Goal: Communication & Community: Share content

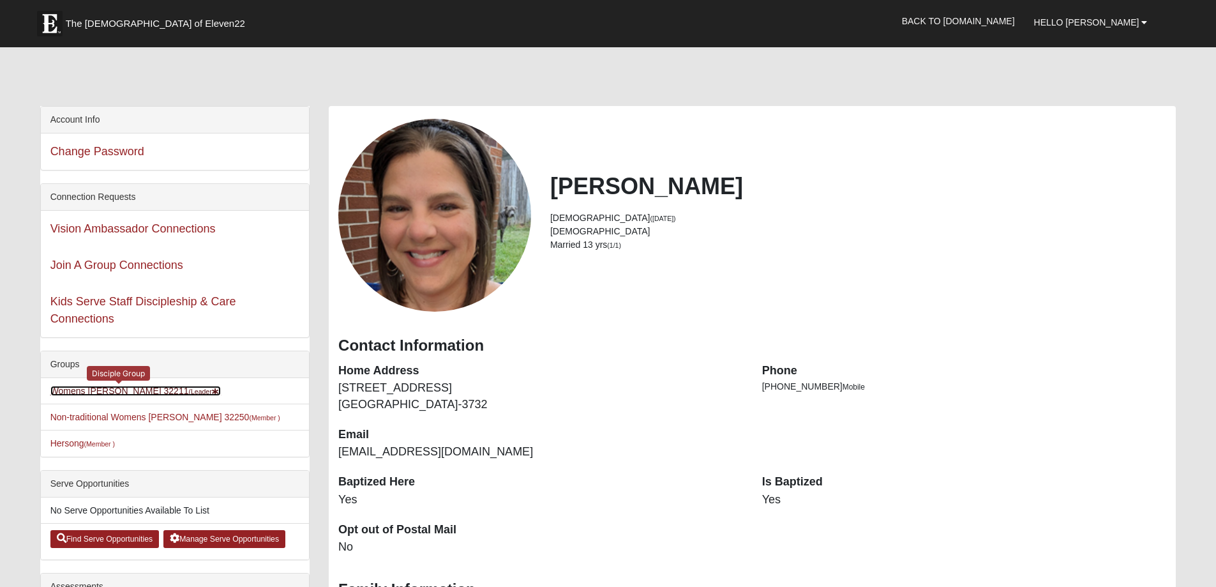
click at [136, 387] on link "Womens Gooden 32211 (Leader )" at bounding box center [135, 391] width 171 height 10
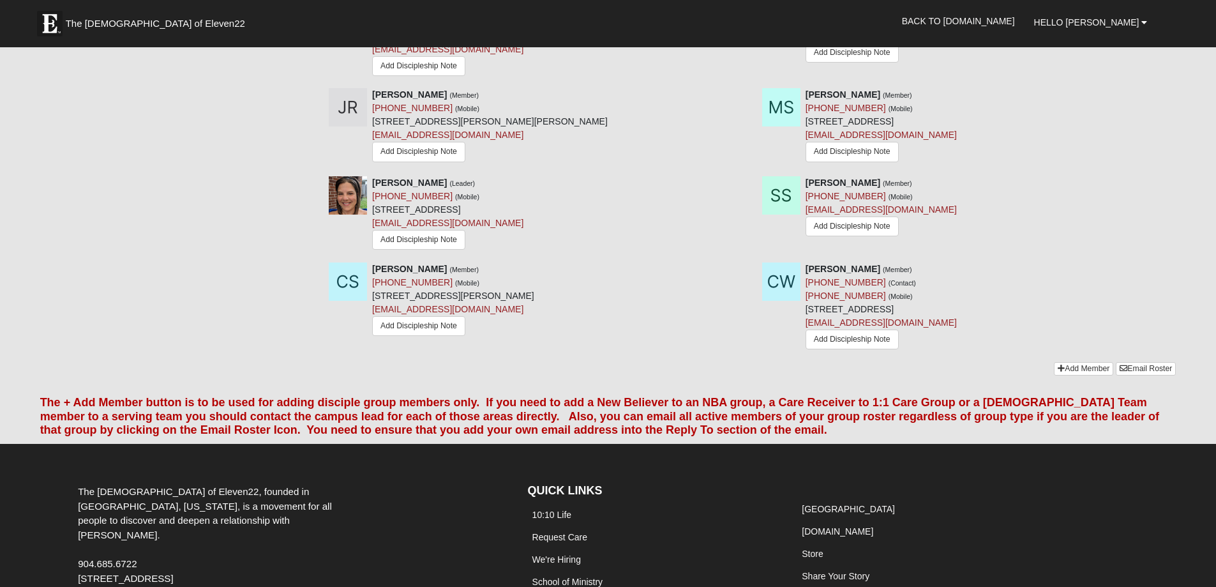
scroll to position [1115, 0]
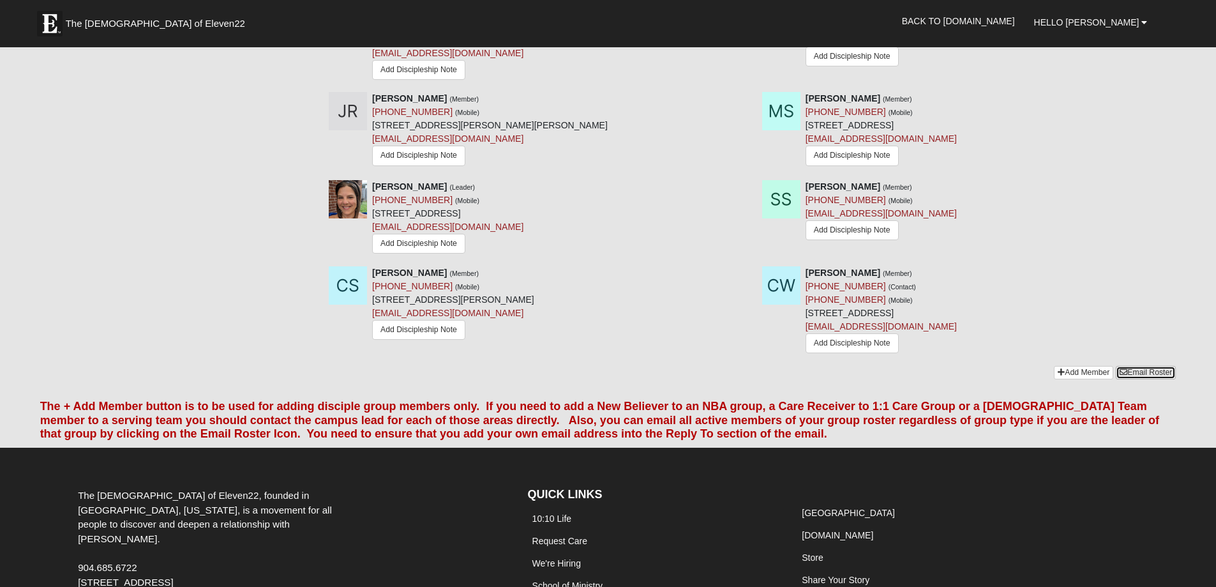
click at [1169, 379] on link "Email Roster" at bounding box center [1146, 372] width 60 height 13
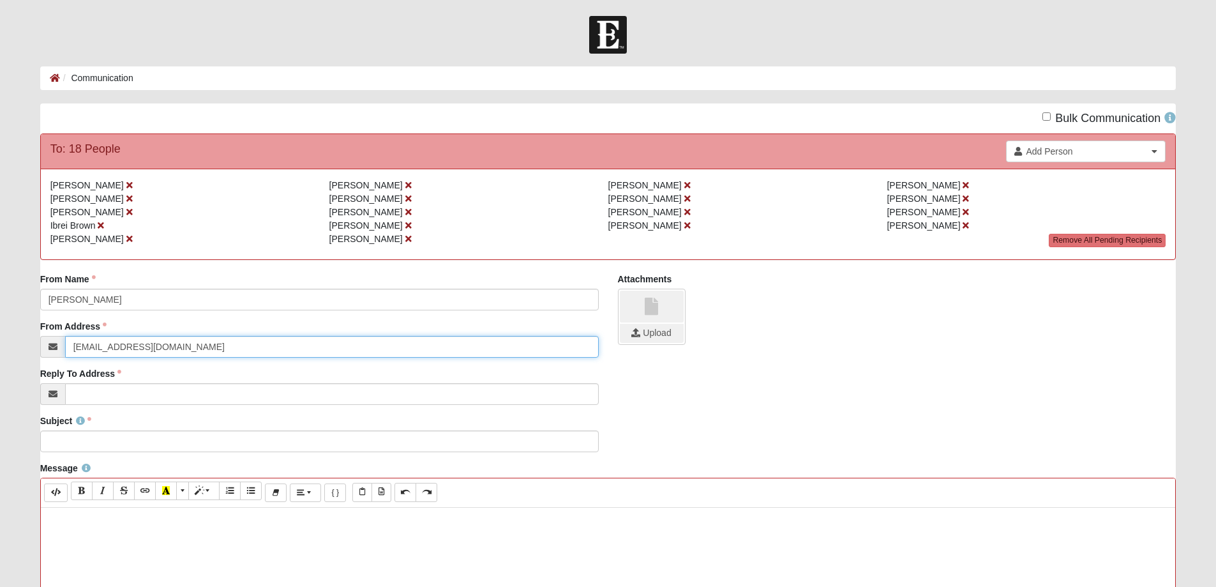
click at [167, 354] on input "[EMAIL_ADDRESS][DOMAIN_NAME]" at bounding box center [332, 347] width 534 height 22
drag, startPoint x: 169, startPoint y: 347, endPoint x: 37, endPoint y: 335, distance: 132.1
click at [37, 335] on div "From Name [PERSON_NAME] From Name is required. From Address [EMAIL_ADDRESS][DOM…" at bounding box center [320, 344] width 578 height 142
type input "[EMAIL_ADDRESS][DOMAIN_NAME]"
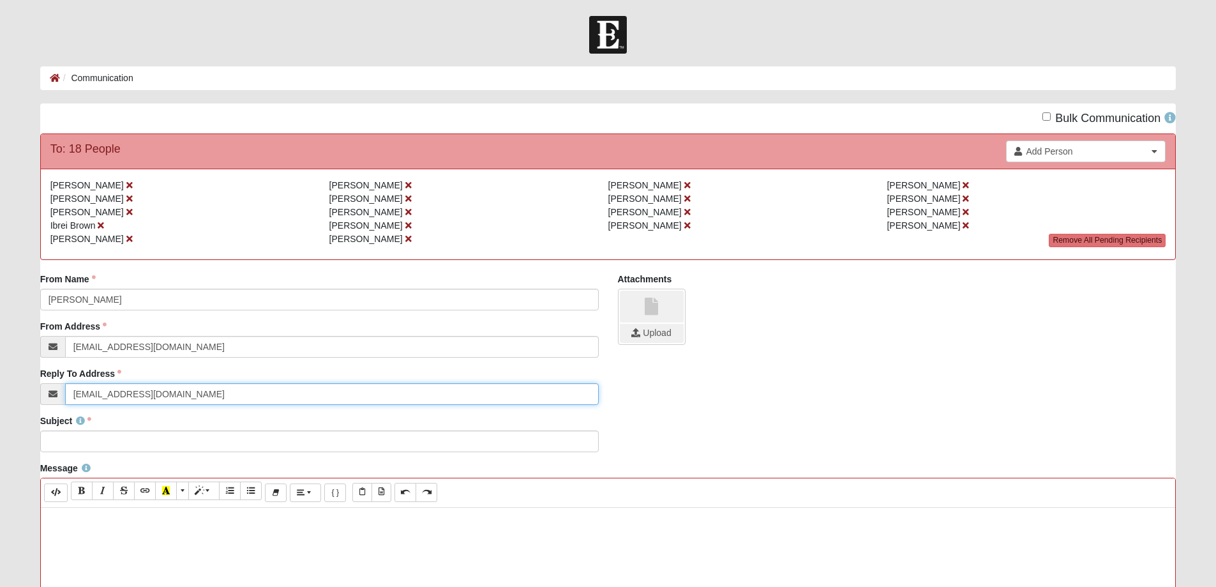
type input "[EMAIL_ADDRESS][DOMAIN_NAME]"
paste div
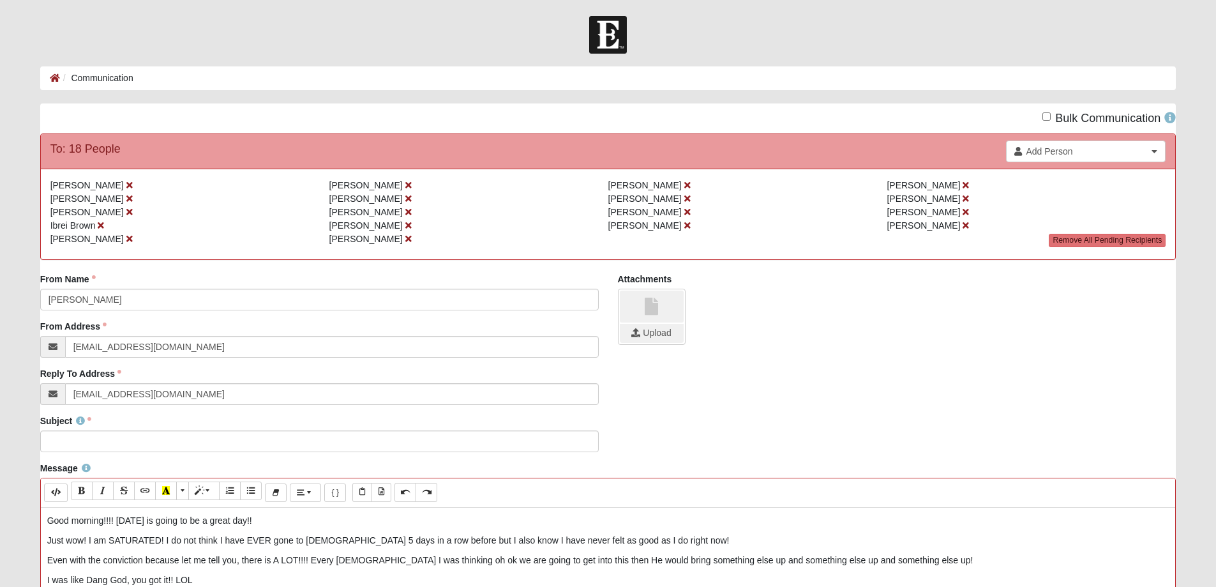
click at [73, 520] on p "Good morning!!!! [DATE] is going to be a great day!!" at bounding box center [608, 520] width 1123 height 13
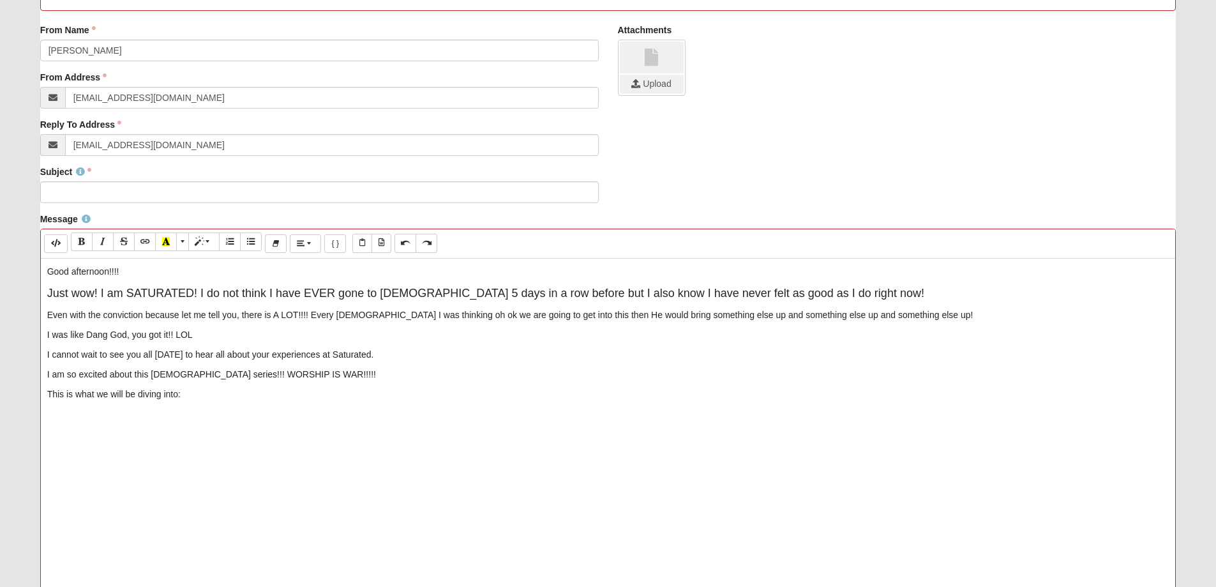
scroll to position [319, 0]
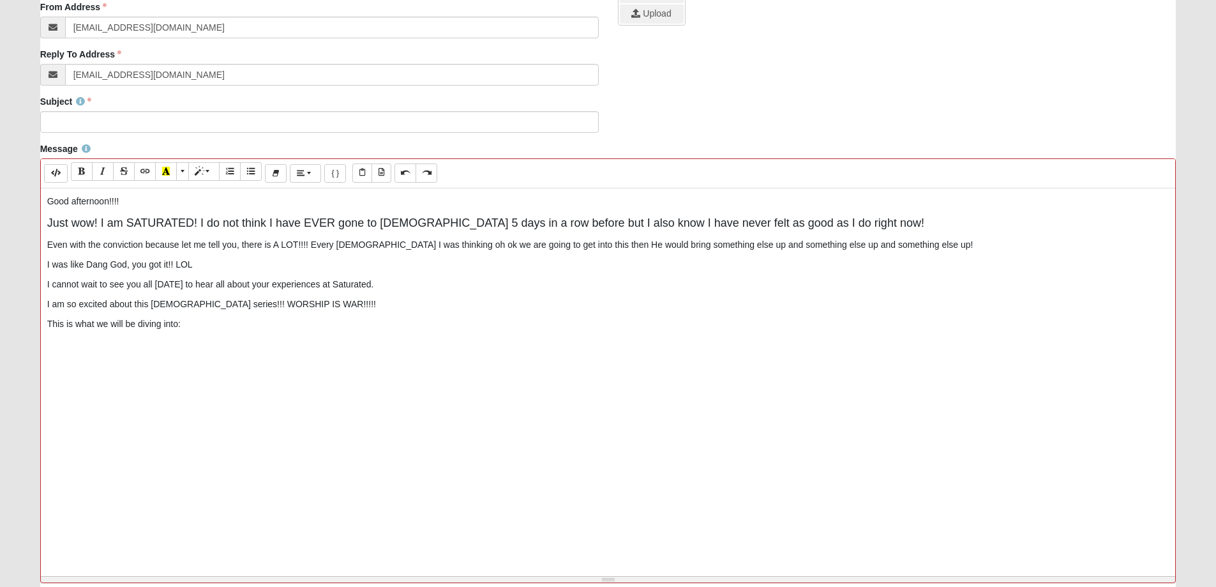
click at [218, 326] on p "This is what we will be diving into:" at bounding box center [608, 323] width 1123 height 13
click at [52, 361] on div "Good afternoon!!!! Just wow! I am SATURATED! I do not think I have EVER gone to…" at bounding box center [608, 379] width 1135 height 383
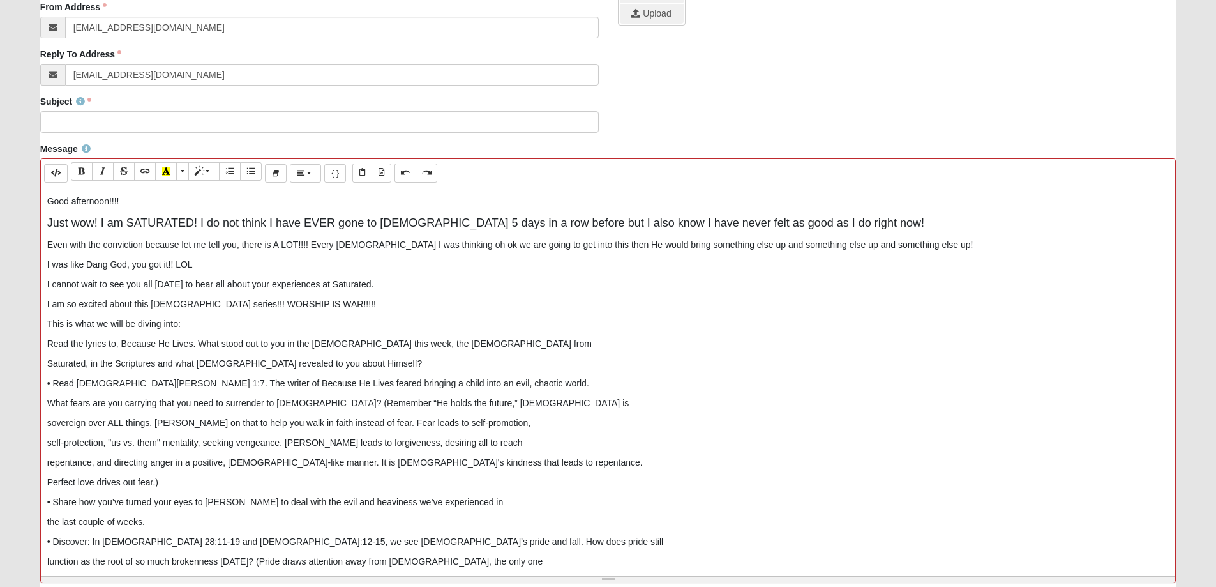
click at [43, 344] on div "Good afternoon!!!! Just wow! I am SATURATED! I do not think I have EVER gone to…" at bounding box center [608, 379] width 1135 height 383
click at [50, 319] on p "This is what we will be diving into:" at bounding box center [608, 323] width 1123 height 13
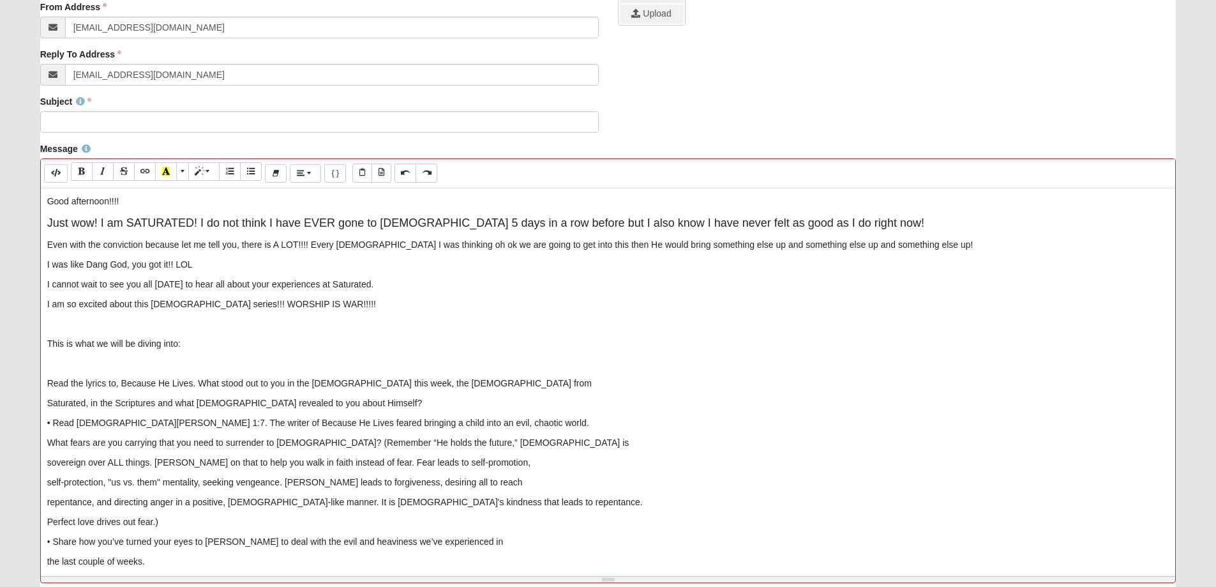
click at [501, 390] on p "Read the lyrics to, Because He Lives. What stood out to you in the [DEMOGRAPHIC…" at bounding box center [608, 383] width 1123 height 13
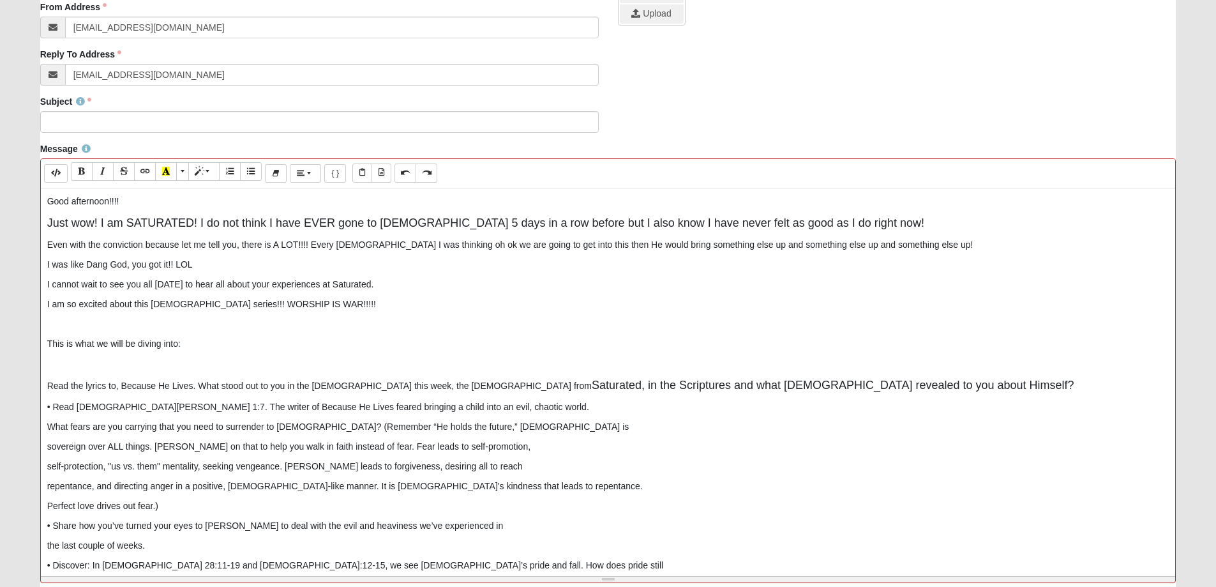
click at [46, 404] on div "Good afternoon!!!! Just wow! I am SATURATED! I do not think I have EVER gone to…" at bounding box center [608, 379] width 1135 height 383
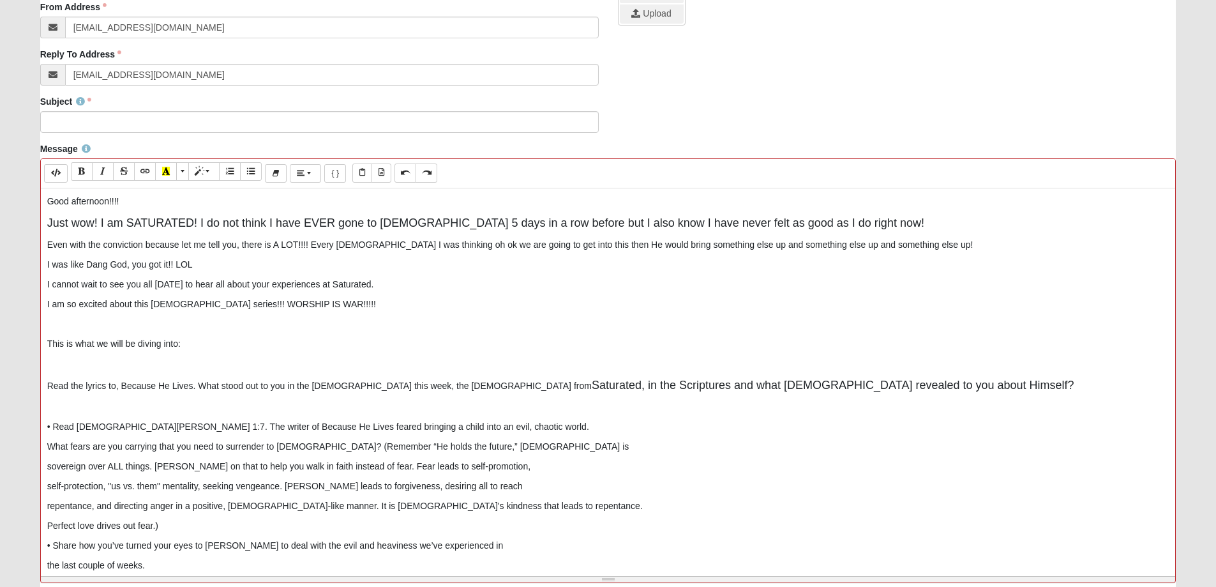
click at [483, 427] on p "• Read [DEMOGRAPHIC_DATA][PERSON_NAME] 1:7. The writer of Because He Lives fear…" at bounding box center [608, 426] width 1123 height 13
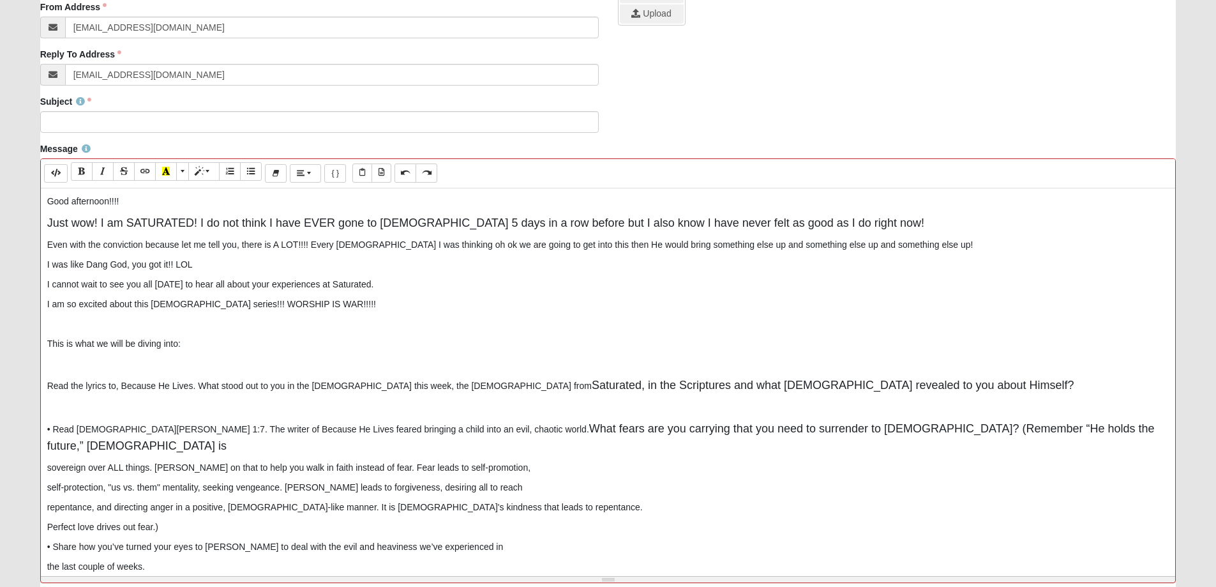
click at [1001, 431] on p "• Read [DEMOGRAPHIC_DATA][PERSON_NAME] 1:7. The writer of Because He Lives fear…" at bounding box center [608, 437] width 1123 height 34
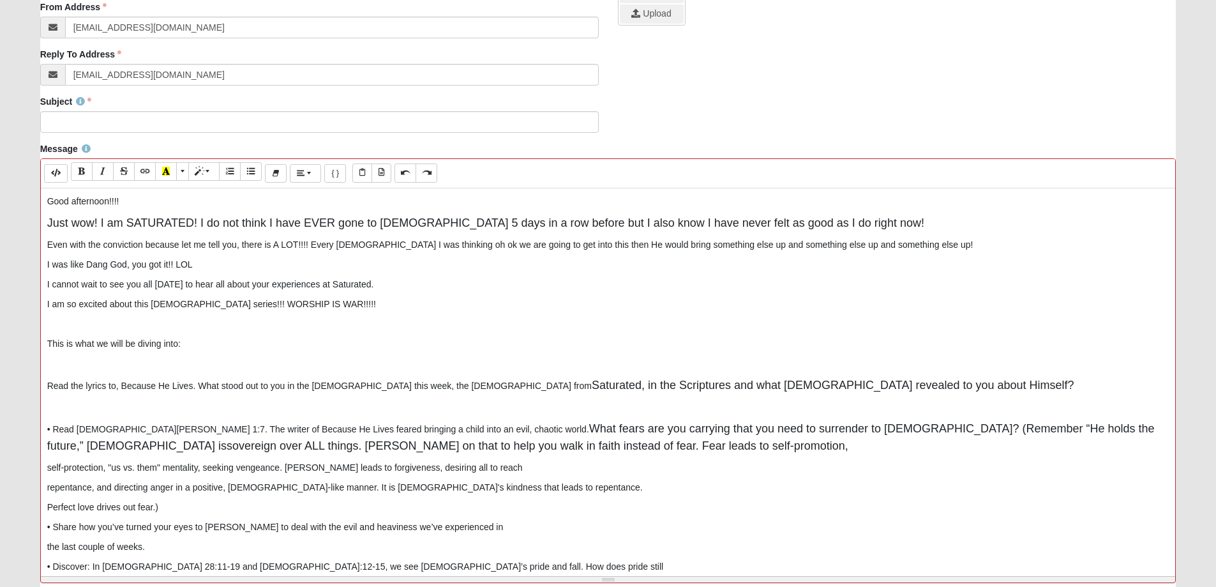
click at [450, 448] on p "• Read [DEMOGRAPHIC_DATA][PERSON_NAME] 1:7. The writer of Because He Lives fear…" at bounding box center [608, 437] width 1123 height 34
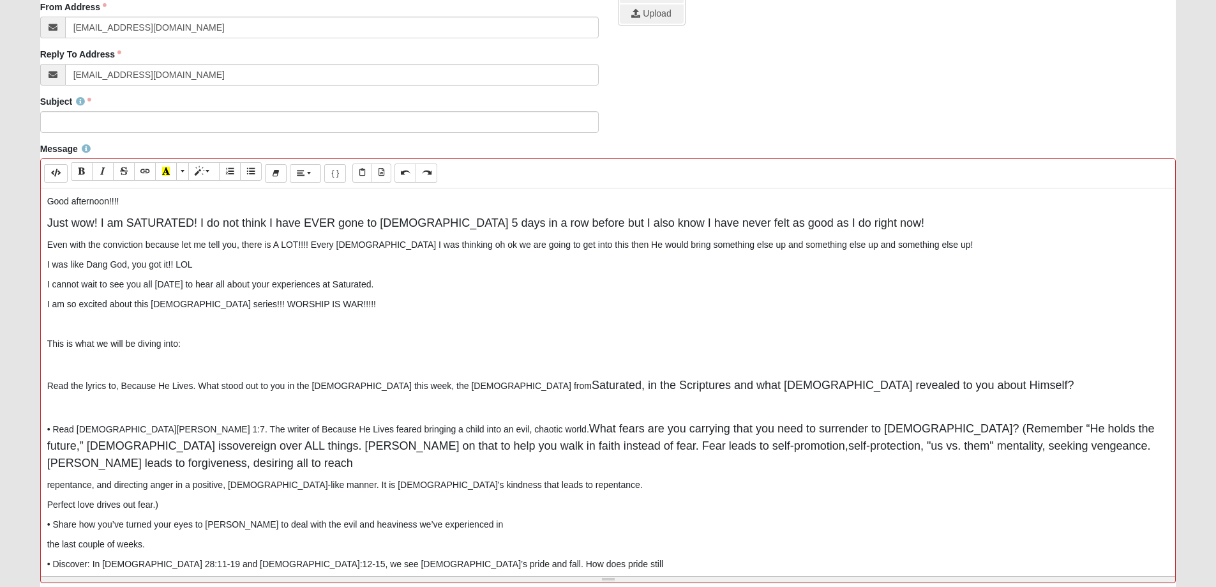
click at [1008, 446] on p "• Read [DEMOGRAPHIC_DATA][PERSON_NAME] 1:7. The writer of Because He Lives fear…" at bounding box center [608, 446] width 1123 height 52
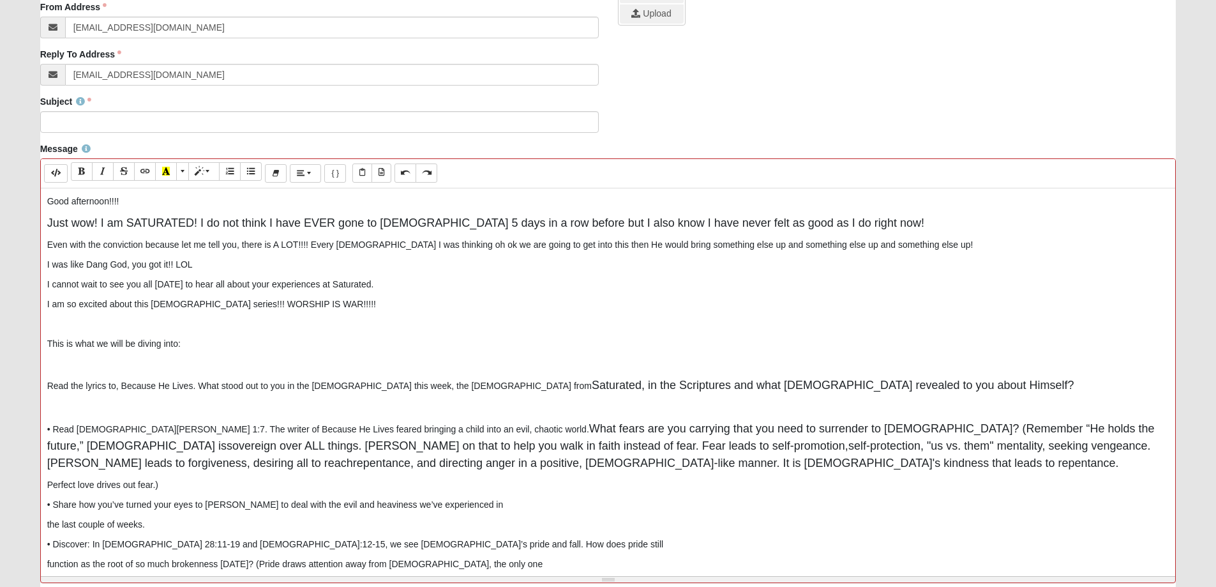
click at [452, 465] on p "• Read [DEMOGRAPHIC_DATA][PERSON_NAME] 1:7. The writer of Because He Lives fear…" at bounding box center [608, 446] width 1123 height 52
click at [41, 484] on div "Good afternoon!!!! Just wow! I am SATURATED! I do not think I have EVER gone to…" at bounding box center [608, 379] width 1135 height 383
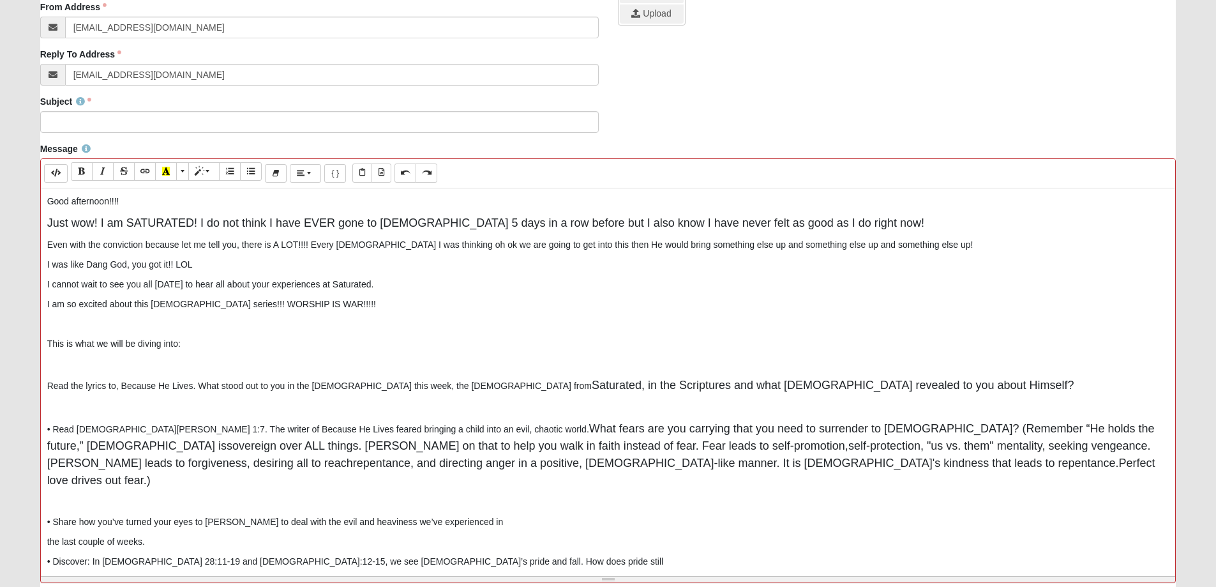
click at [485, 515] on p "• Share how you’ve turned your eyes to [PERSON_NAME] to deal with the evil and …" at bounding box center [608, 521] width 1123 height 13
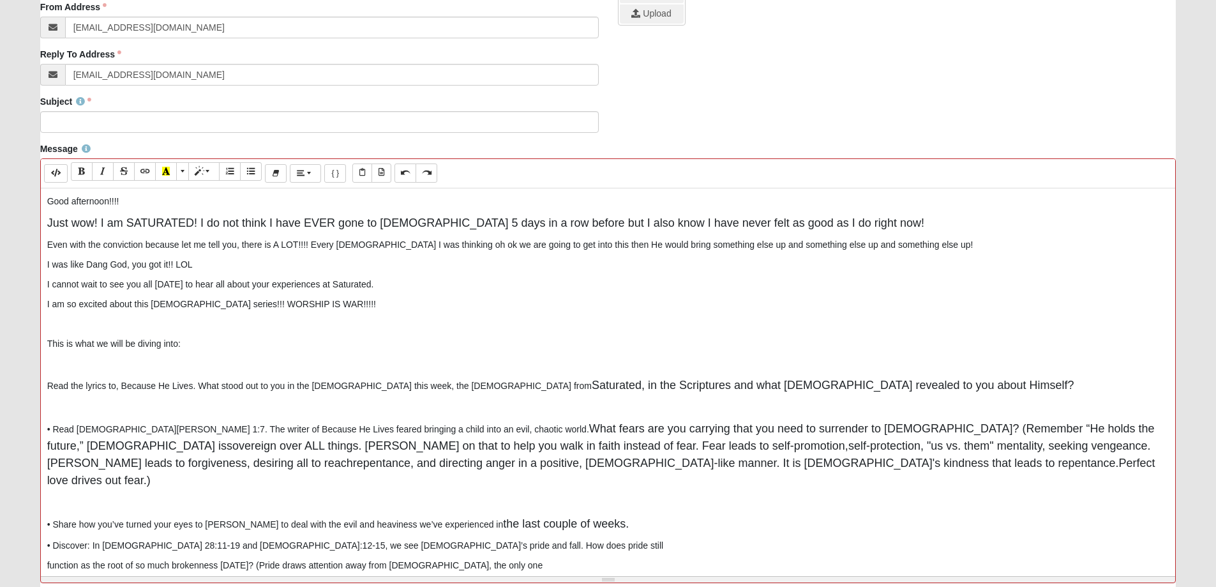
click at [481, 539] on p "• Discover: In [DEMOGRAPHIC_DATA] 28:11-19 and [DEMOGRAPHIC_DATA]:12-15, we see…" at bounding box center [608, 545] width 1123 height 13
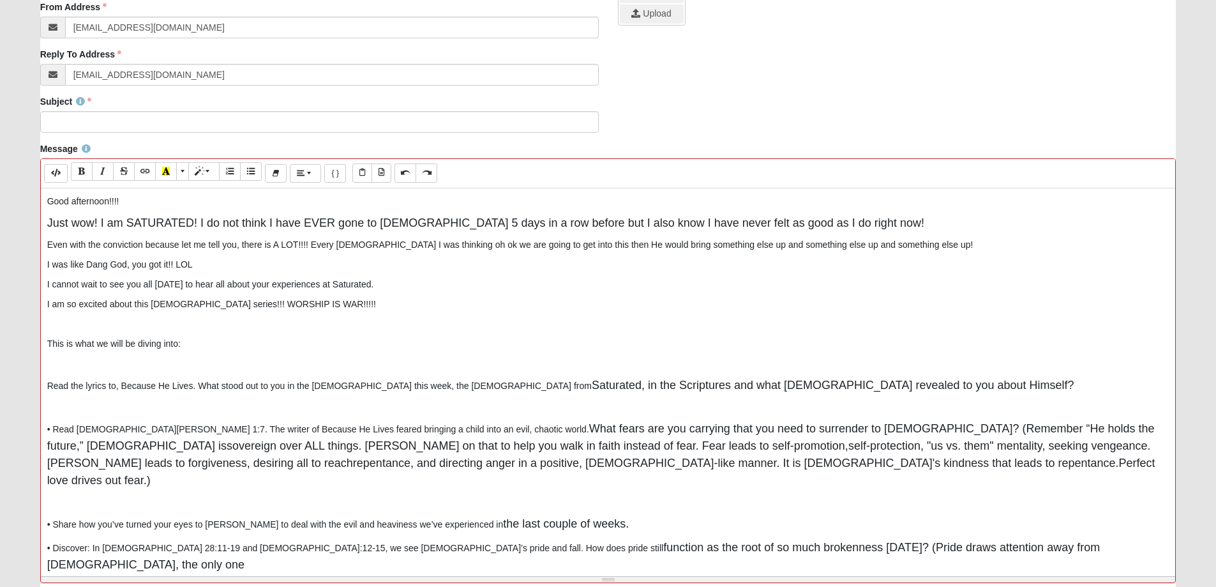
click at [1040, 540] on div "Good afternoon!!!! Just wow! I am SATURATED! I do not think I have EVER gone to…" at bounding box center [608, 379] width 1135 height 383
click at [1002, 539] on p "• Discover: In [DEMOGRAPHIC_DATA] 28:11-19 and [DEMOGRAPHIC_DATA]:12-15, we see…" at bounding box center [608, 556] width 1123 height 34
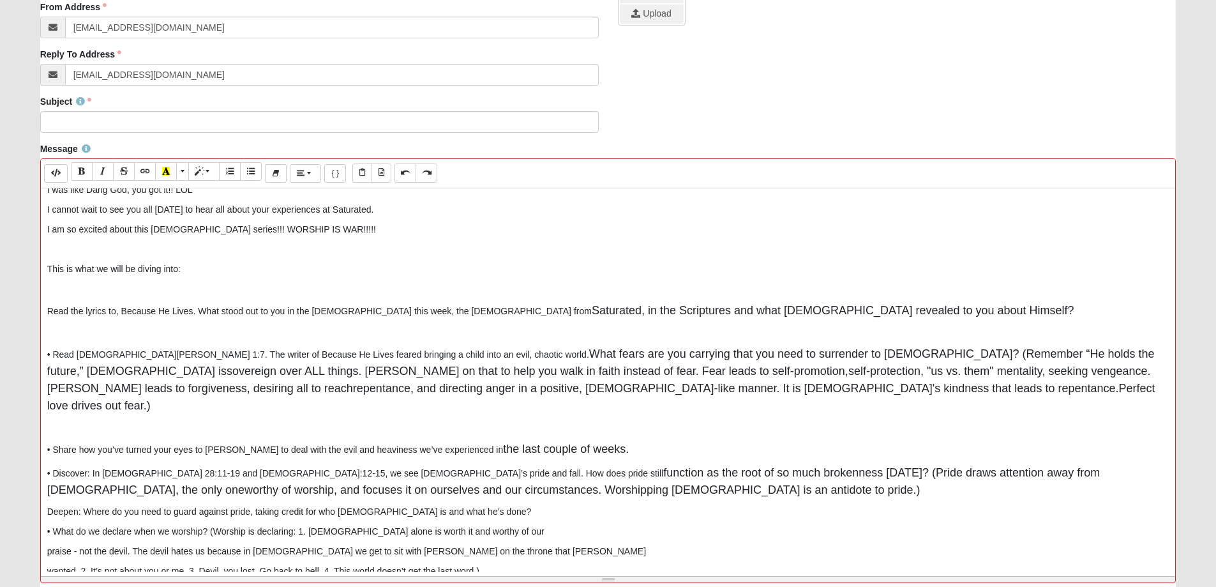
scroll to position [77, 0]
click at [45, 453] on div "Good afternoon!!!! Just wow! I am SATURATED! I do not think I have EVER gone to…" at bounding box center [608, 379] width 1135 height 383
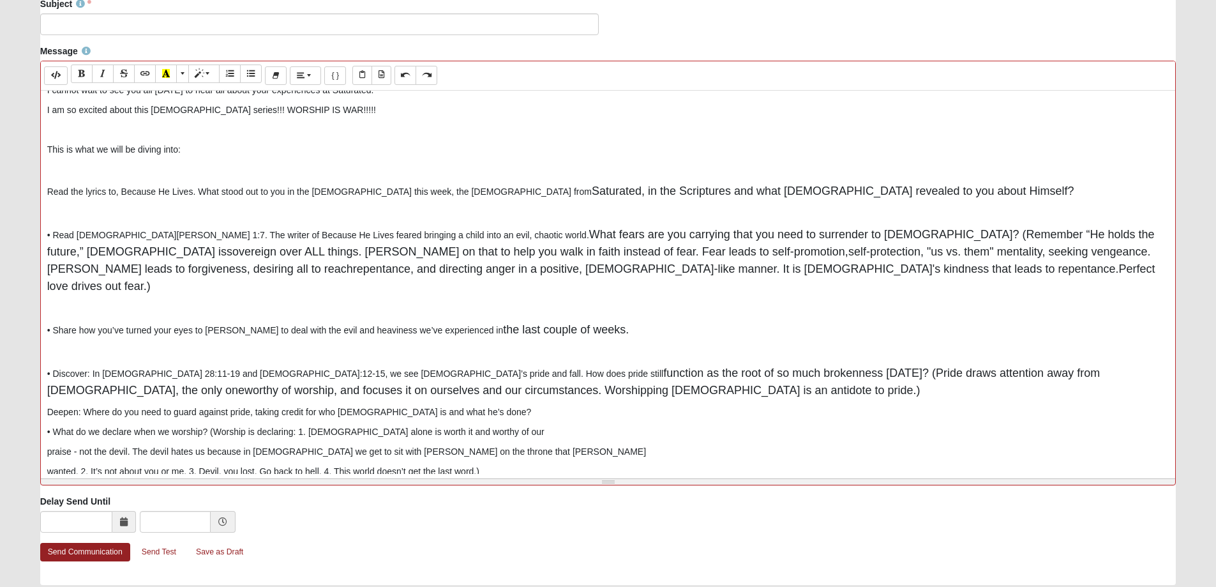
scroll to position [447, 0]
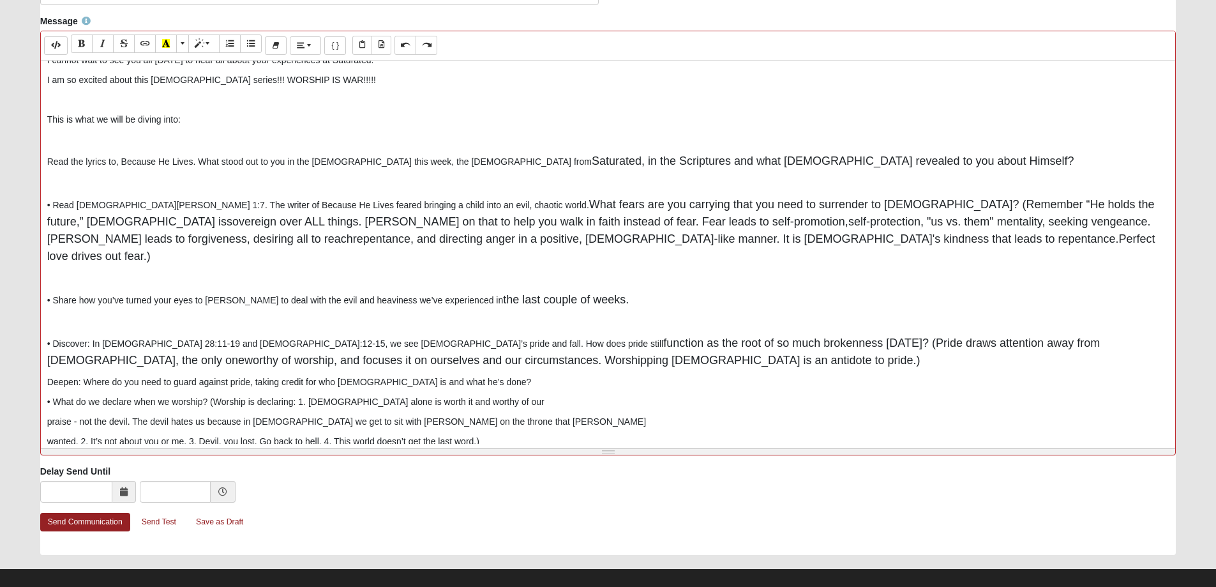
click at [43, 383] on div "Good afternoon!!!! Just wow! I am SATURATED! I do not think I have EVER gone to…" at bounding box center [608, 252] width 1135 height 383
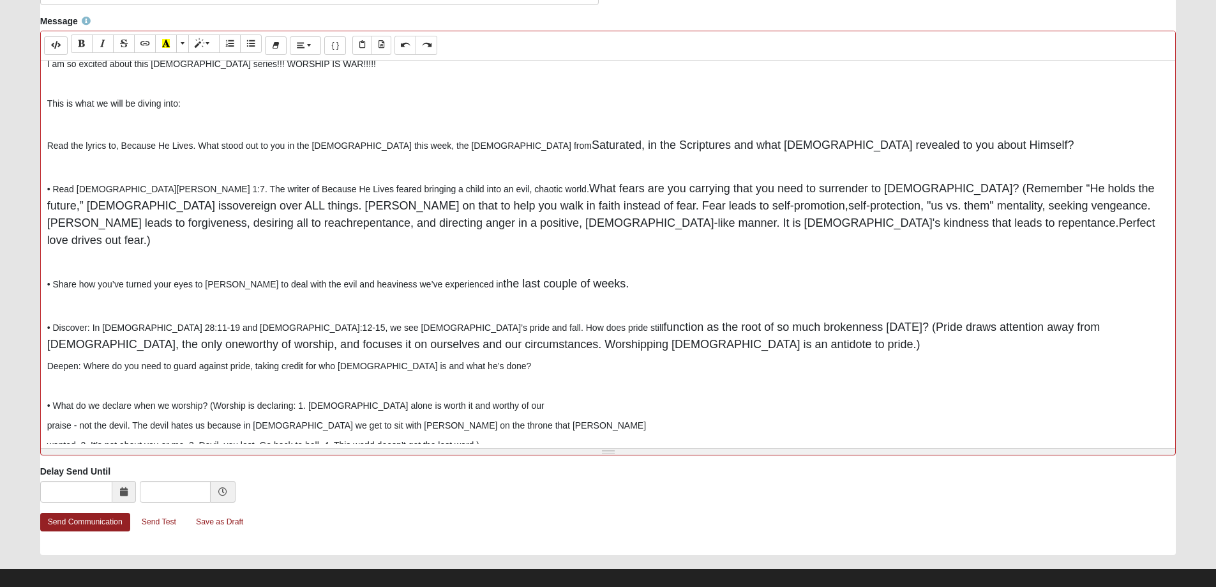
scroll to position [116, 0]
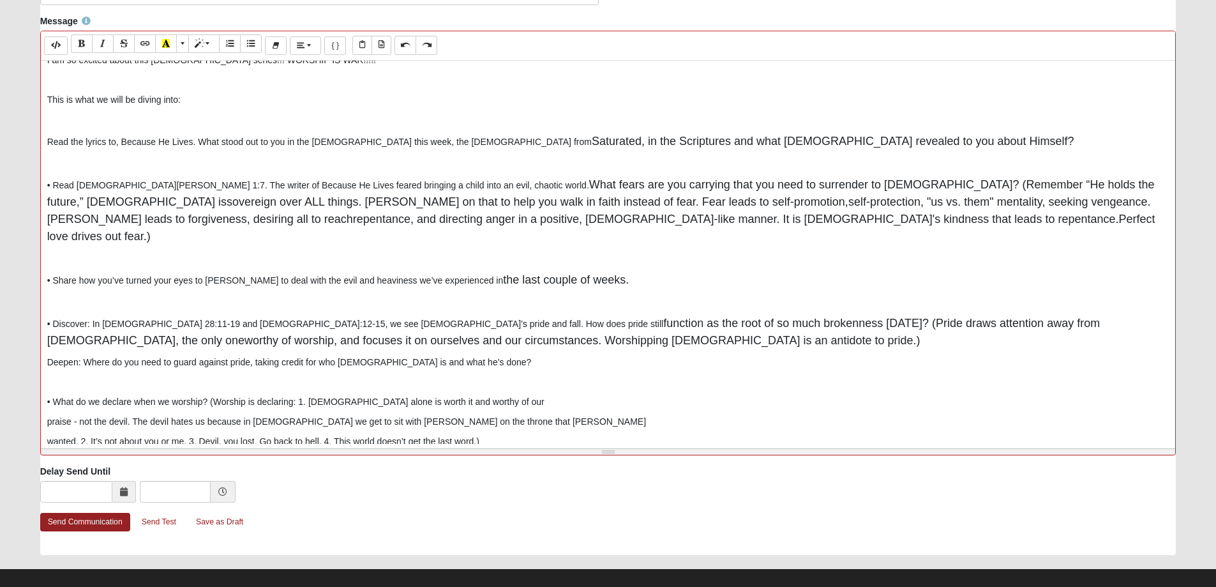
click at [481, 395] on p "• What do we declare when we worship? (Worship is declaring: 1. [DEMOGRAPHIC_DA…" at bounding box center [608, 401] width 1123 height 13
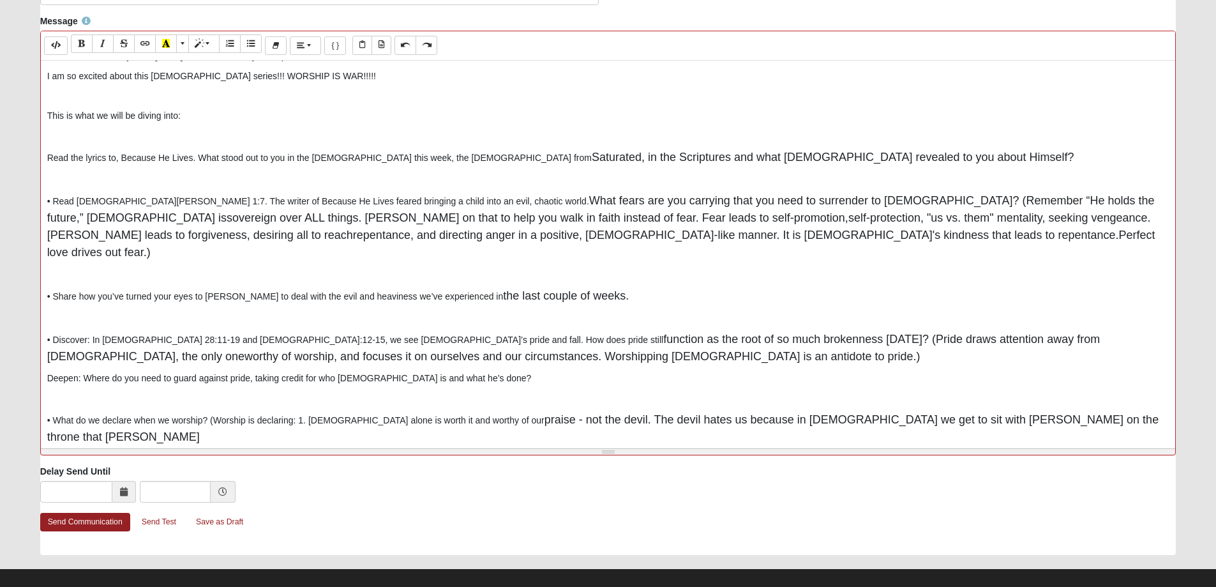
click at [1035, 411] on p "• What do we declare when we worship? (Worship is declaring: 1. [DEMOGRAPHIC_DA…" at bounding box center [608, 428] width 1123 height 34
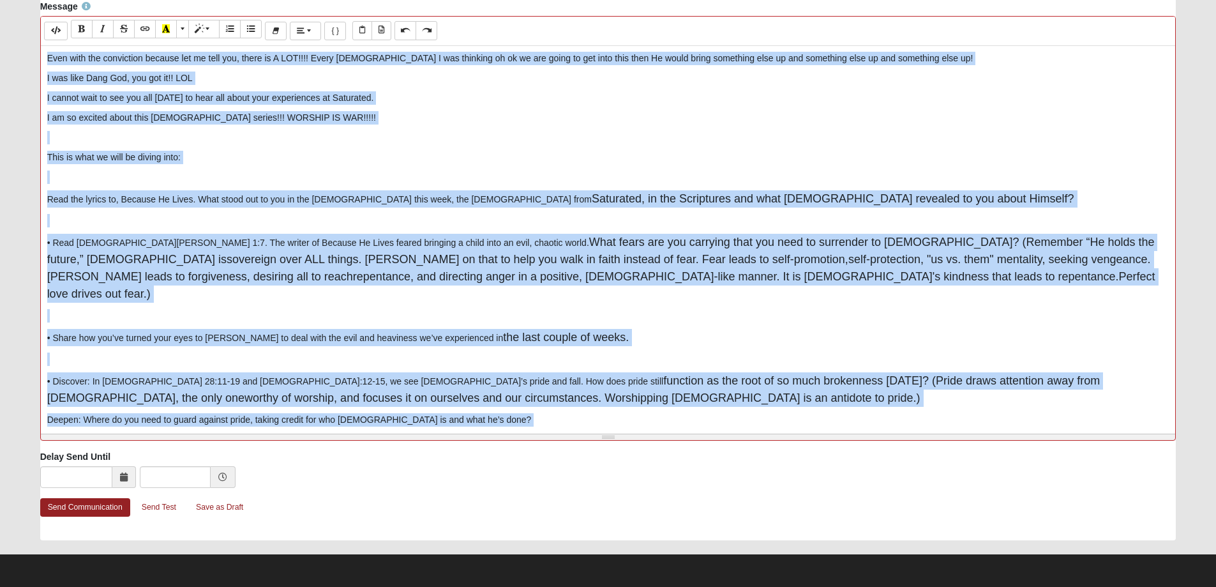
scroll to position [0, 0]
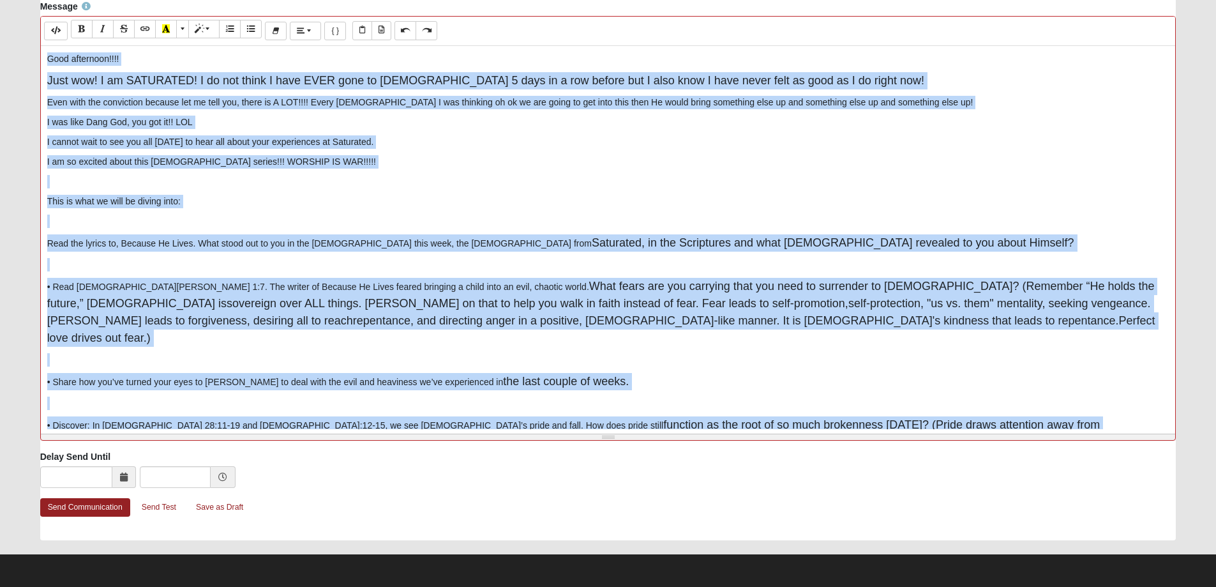
drag, startPoint x: 481, startPoint y: 408, endPoint x: 41, endPoint y: 64, distance: 558.7
click at [41, 64] on div "Good afternoon!!!! Just wow! I am SATURATED! I do not think I have EVER gone to…" at bounding box center [608, 237] width 1135 height 383
copy div "Lore ipsumdolo!!!! Sita con! A el SEDDOEIUS! T in utl etdol M aliq ENIM admi ve…"
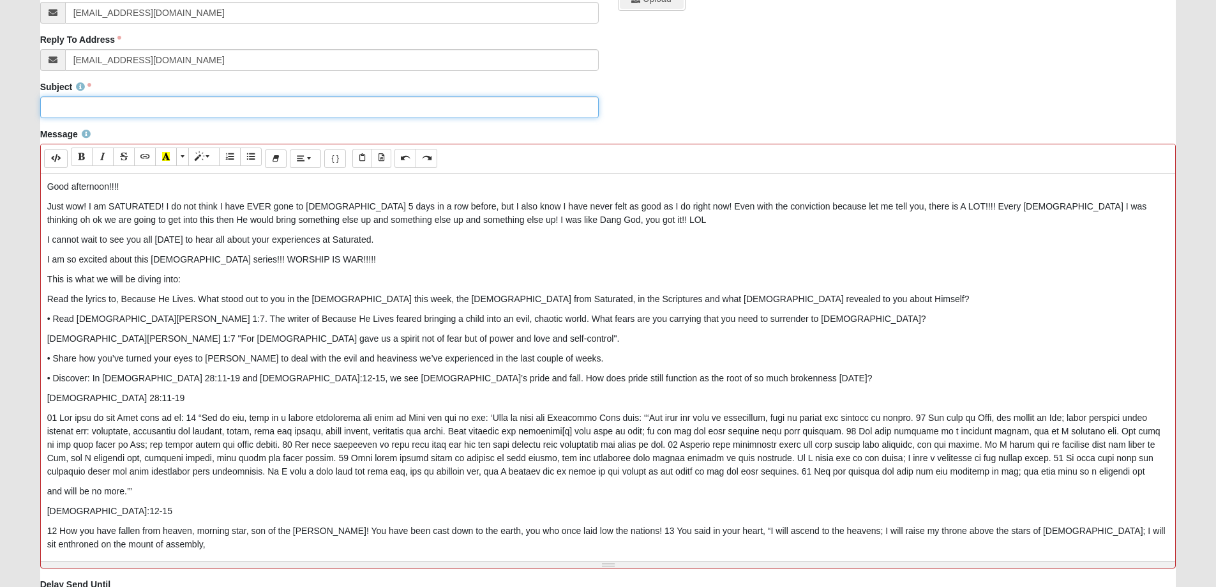
click at [89, 108] on input "Subject" at bounding box center [319, 107] width 559 height 22
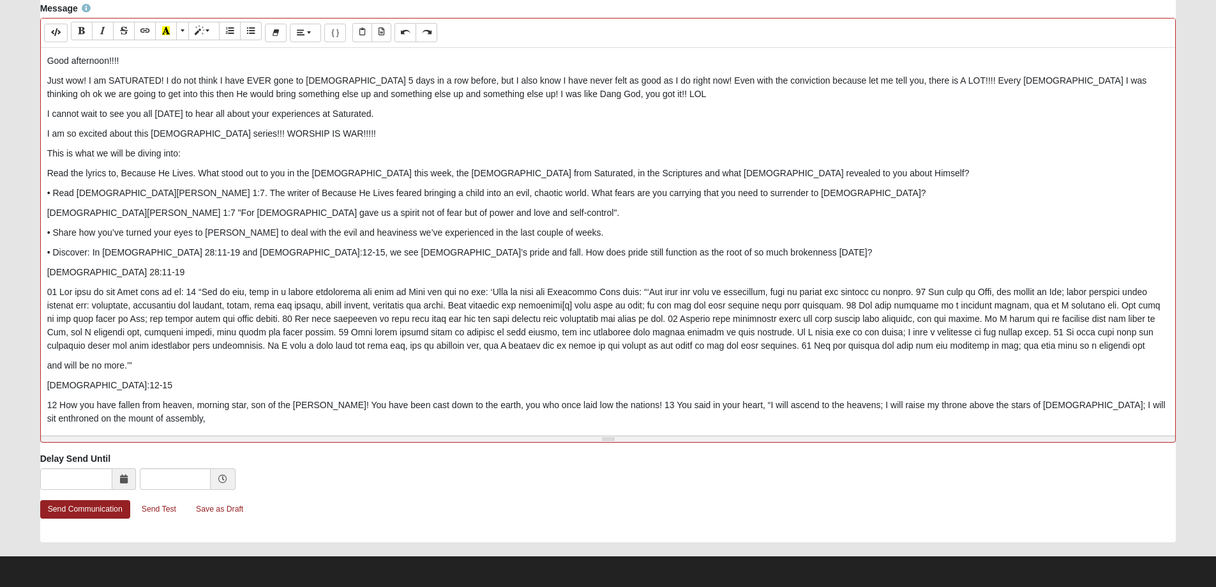
scroll to position [462, 0]
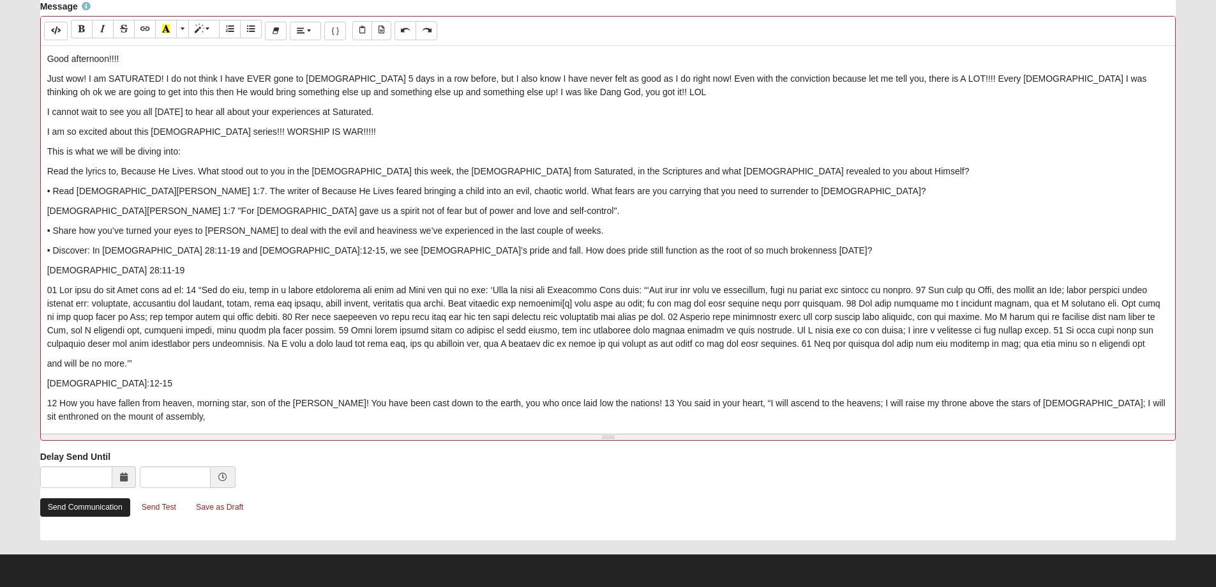
type input "Worship Is War: Because He Lives"
click at [89, 505] on link "Send Communication" at bounding box center [85, 507] width 90 height 19
